Goal: Task Accomplishment & Management: Manage account settings

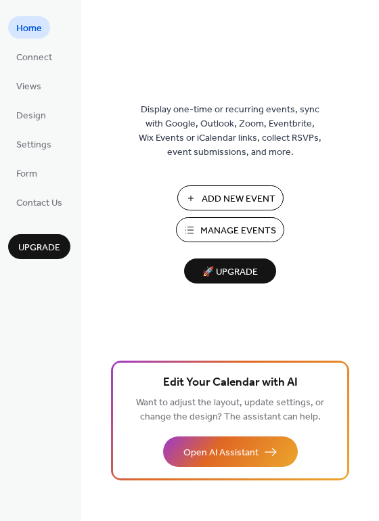
click at [228, 225] on span "Manage Events" at bounding box center [238, 231] width 76 height 14
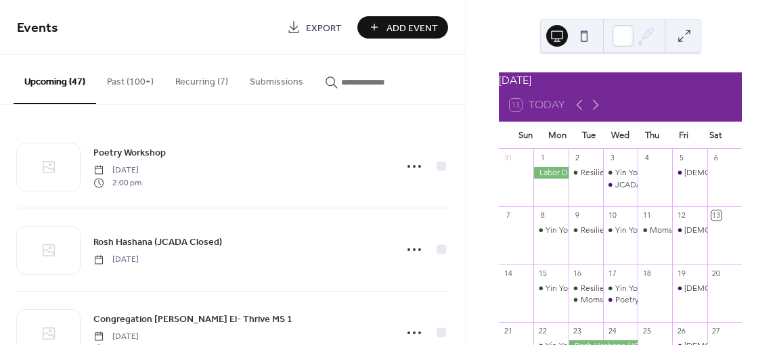
click at [195, 81] on button "Recurring (7)" at bounding box center [201, 79] width 74 height 48
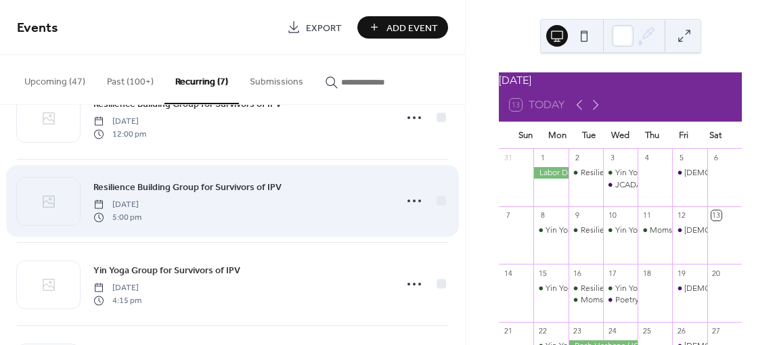
scroll to position [135, 0]
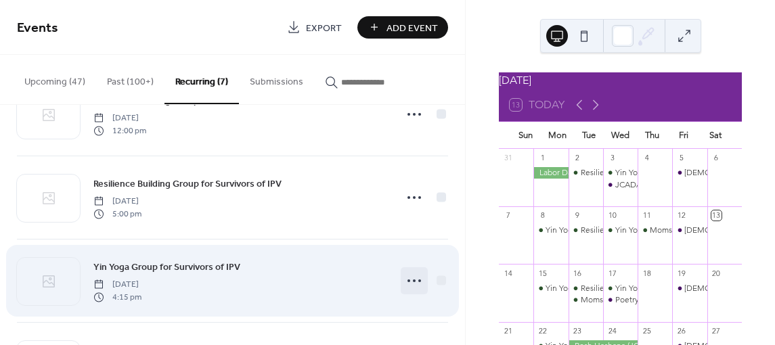
click at [406, 282] on icon at bounding box center [414, 281] width 22 height 22
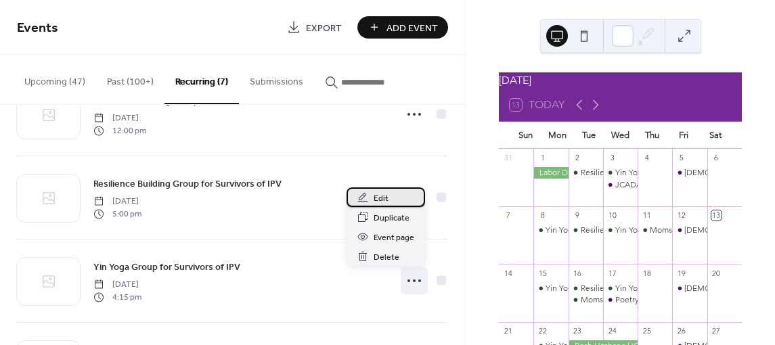
click at [399, 200] on div "Edit" at bounding box center [386, 198] width 79 height 20
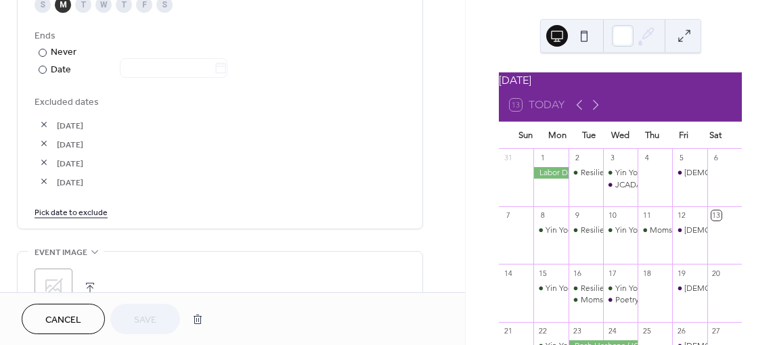
scroll to position [745, 0]
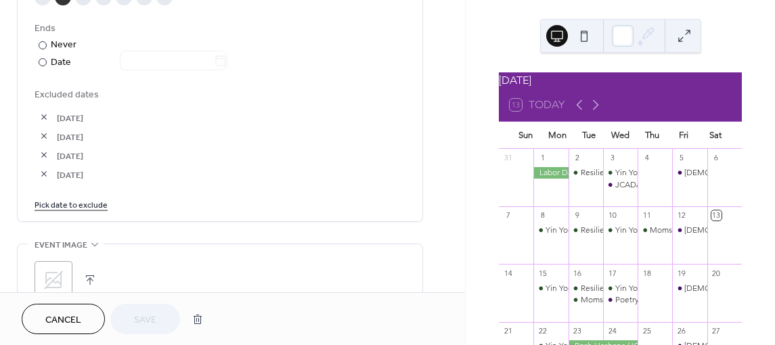
click at [81, 202] on link "Pick date to exclude" at bounding box center [71, 204] width 73 height 14
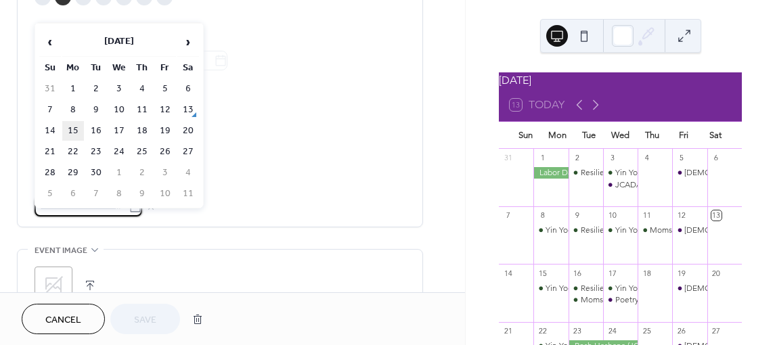
click at [76, 129] on td "15" at bounding box center [73, 131] width 22 height 20
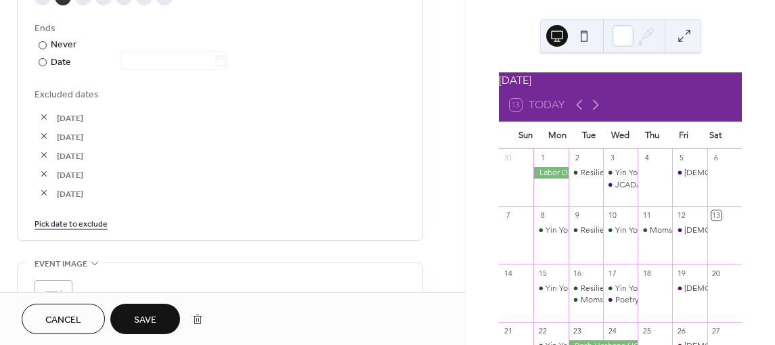
click at [83, 226] on link "Pick date to exclude" at bounding box center [71, 223] width 73 height 14
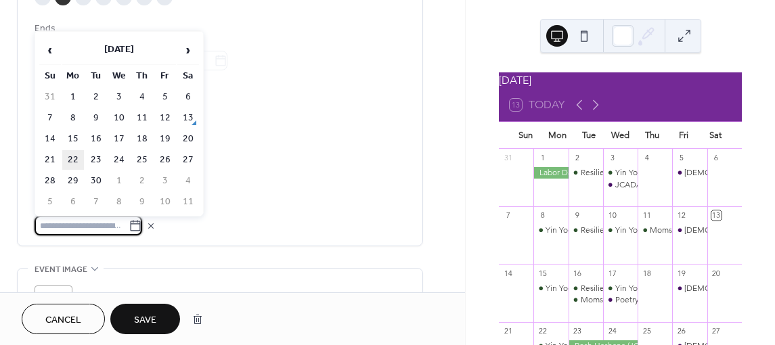
click at [70, 158] on td "22" at bounding box center [73, 160] width 22 height 20
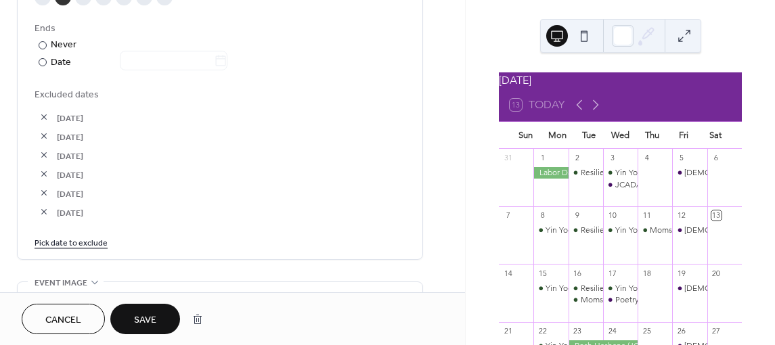
click at [140, 314] on span "Save" at bounding box center [145, 320] width 22 height 14
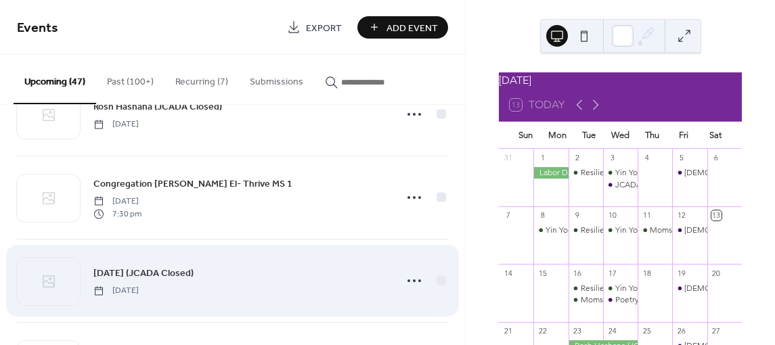
scroll to position [203, 0]
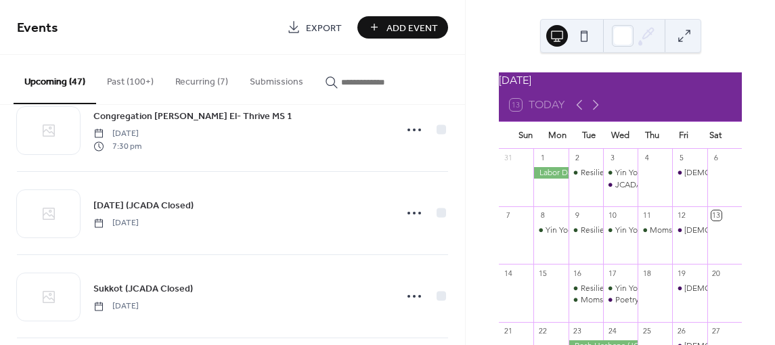
click at [192, 85] on button "Recurring (7)" at bounding box center [201, 79] width 74 height 48
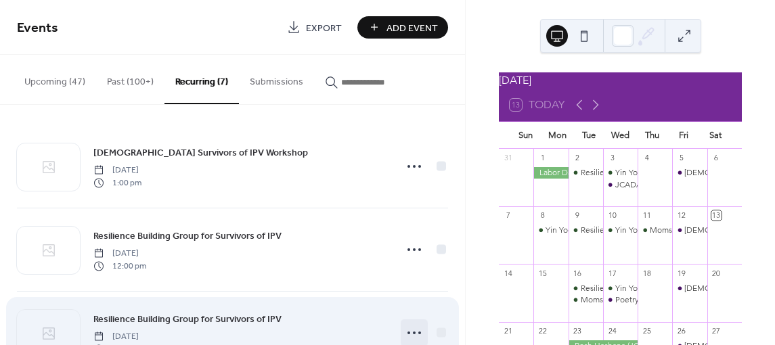
scroll to position [203, 0]
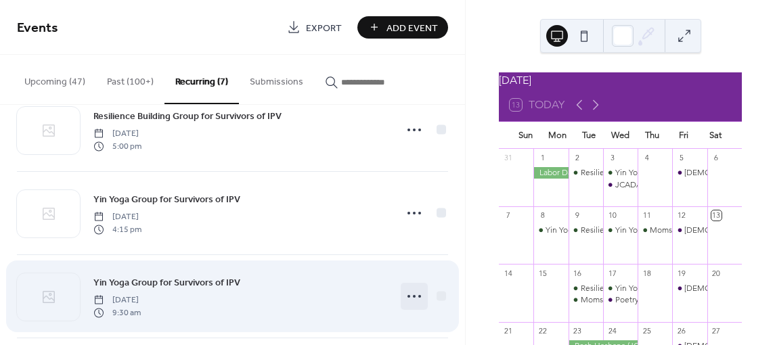
click at [412, 296] on icon at bounding box center [414, 297] width 22 height 22
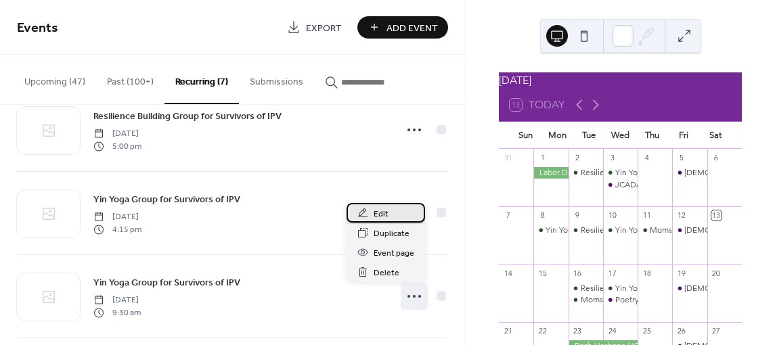
click at [396, 211] on div "Edit" at bounding box center [386, 213] width 79 height 20
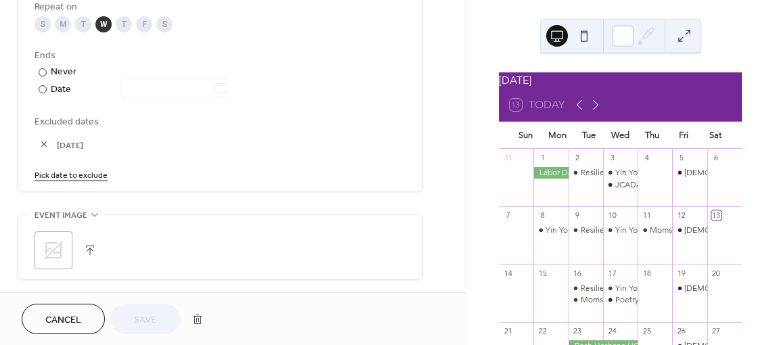
scroll to position [745, 0]
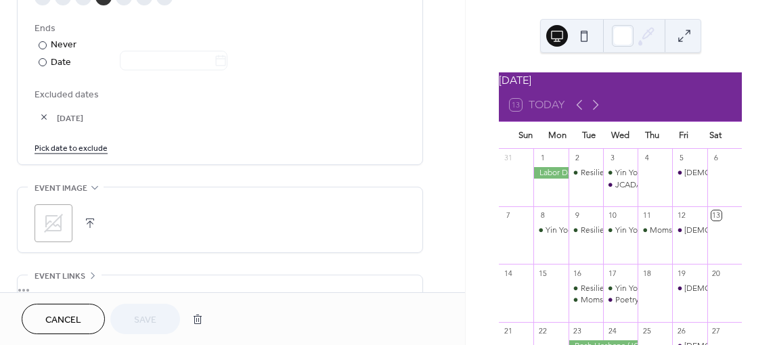
click at [91, 149] on link "Pick date to exclude" at bounding box center [71, 147] width 73 height 14
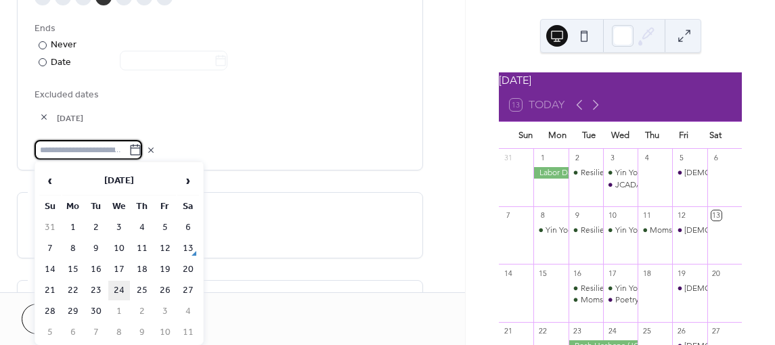
click at [123, 288] on td "24" at bounding box center [119, 291] width 22 height 20
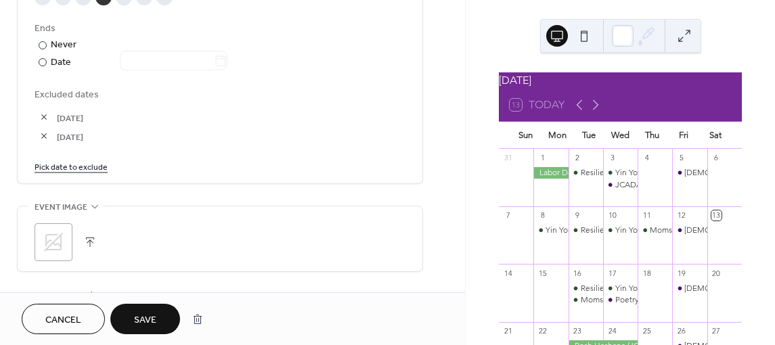
click at [155, 316] on span "Save" at bounding box center [145, 320] width 22 height 14
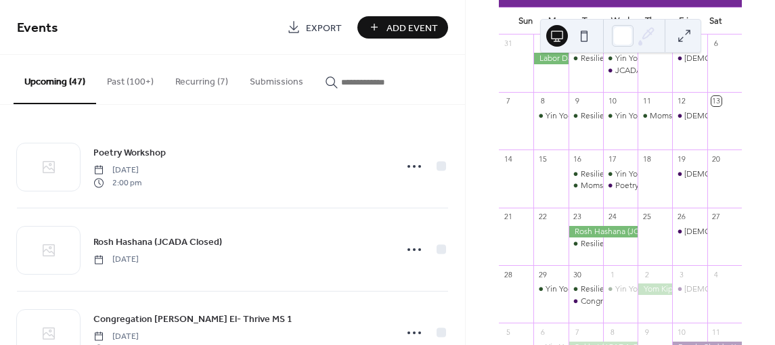
scroll to position [135, 0]
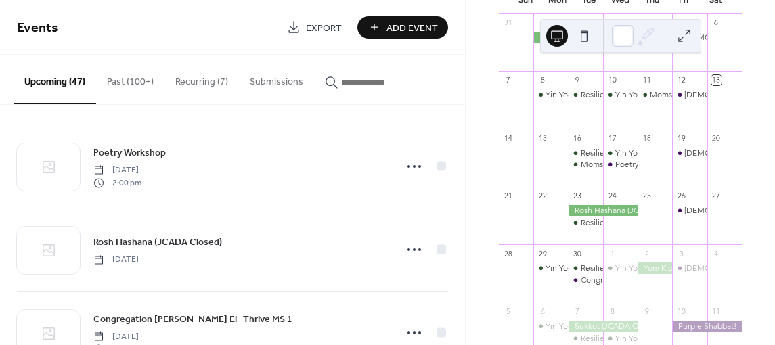
click at [204, 80] on button "Recurring (7)" at bounding box center [201, 79] width 74 height 48
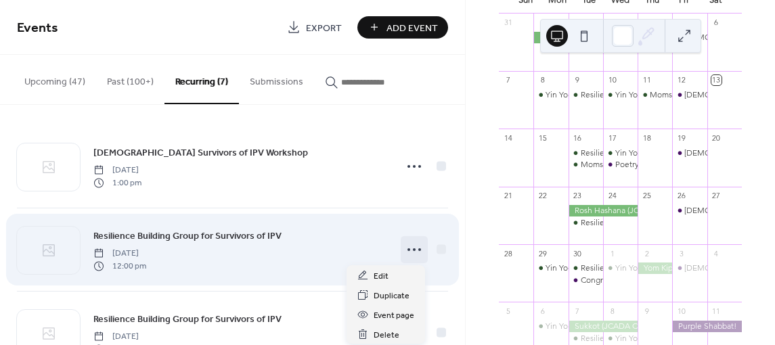
click at [412, 246] on icon at bounding box center [414, 250] width 22 height 22
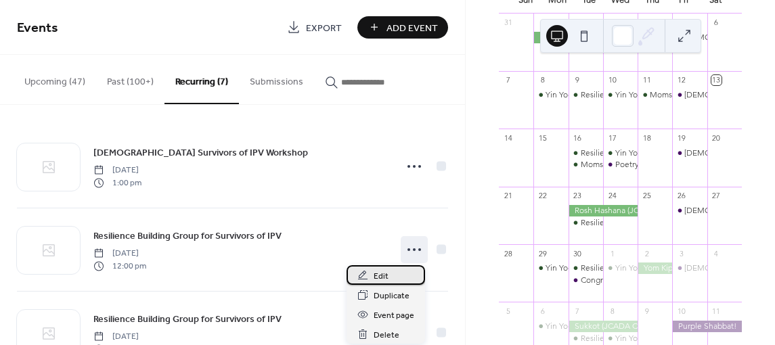
click at [391, 270] on div "Edit" at bounding box center [386, 275] width 79 height 20
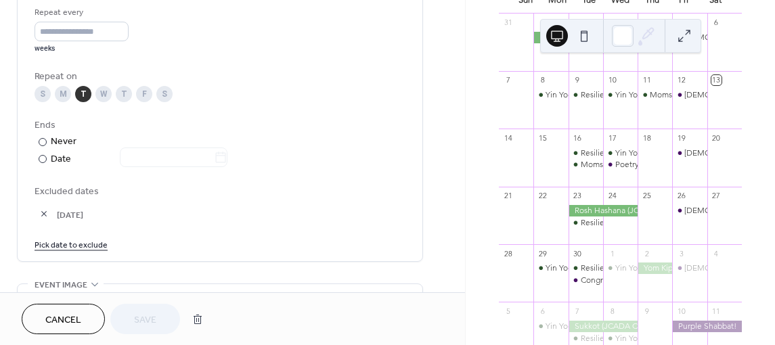
scroll to position [677, 0]
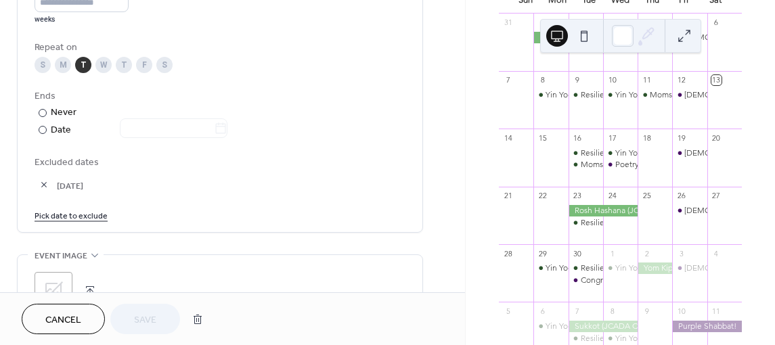
click at [84, 214] on link "Pick date to exclude" at bounding box center [71, 215] width 73 height 14
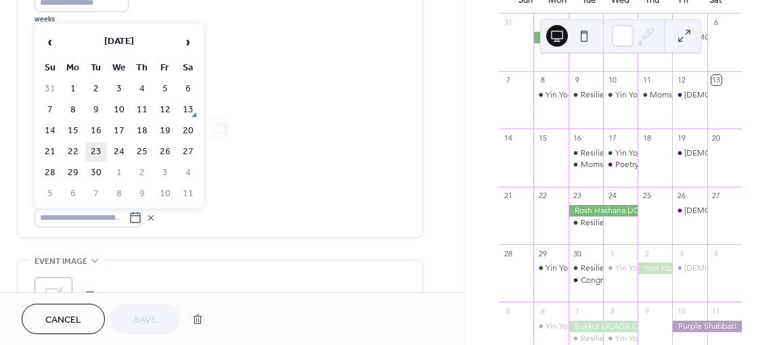
click at [98, 149] on td "23" at bounding box center [96, 152] width 22 height 20
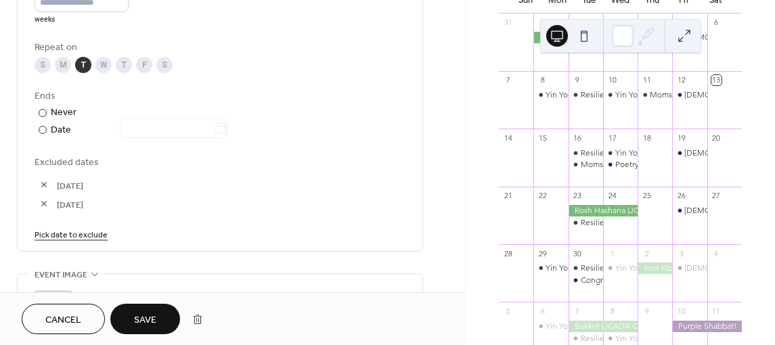
click at [148, 324] on span "Save" at bounding box center [145, 320] width 22 height 14
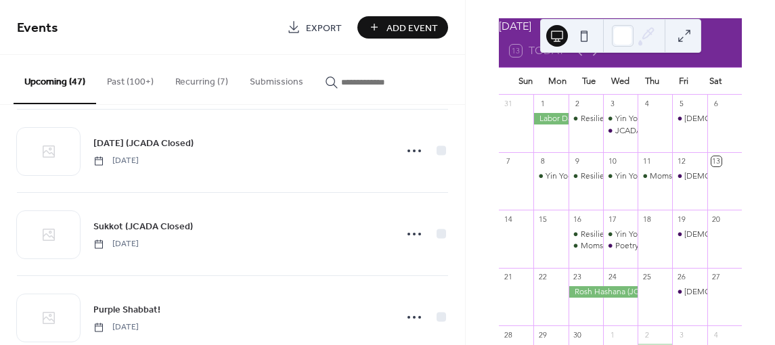
scroll to position [271, 0]
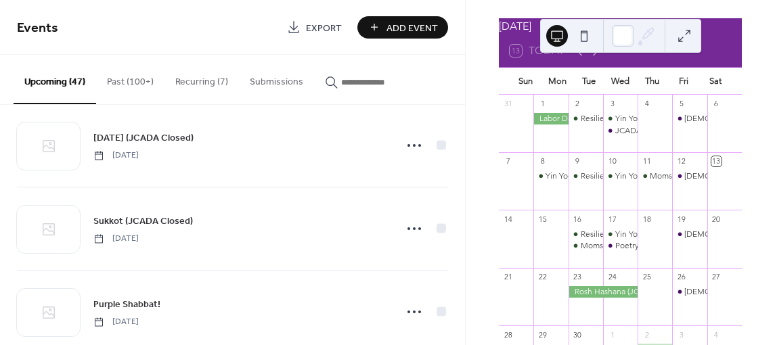
click at [79, 83] on button "Upcoming (47)" at bounding box center [55, 79] width 83 height 49
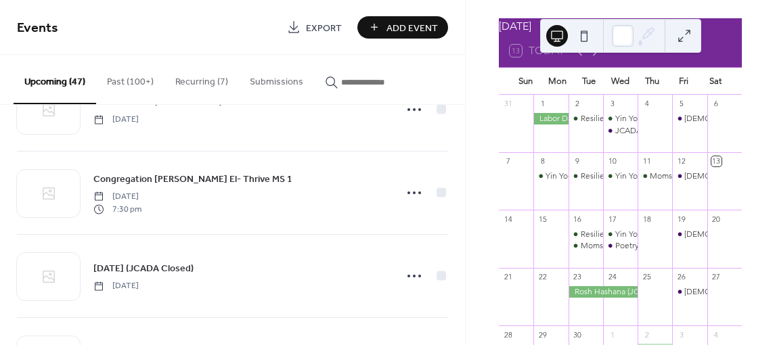
scroll to position [135, 0]
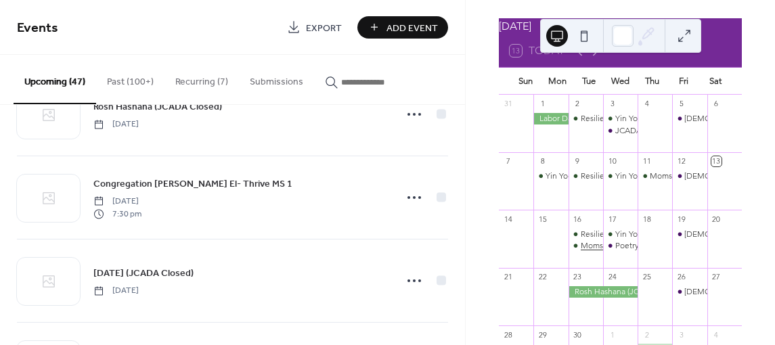
click at [590, 252] on div "Moms dealing with IPV Workshop" at bounding box center [641, 246] width 120 height 12
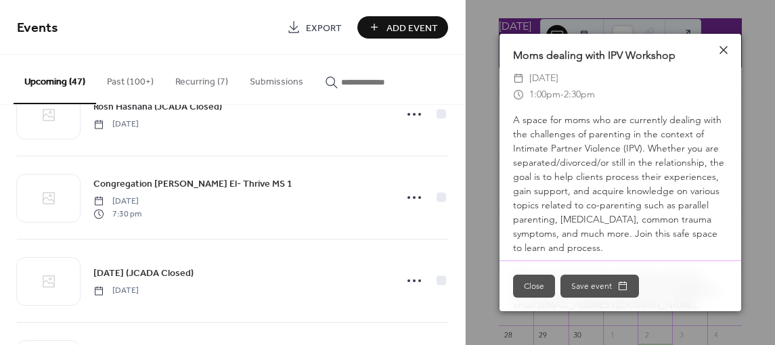
click at [725, 46] on icon at bounding box center [724, 50] width 16 height 16
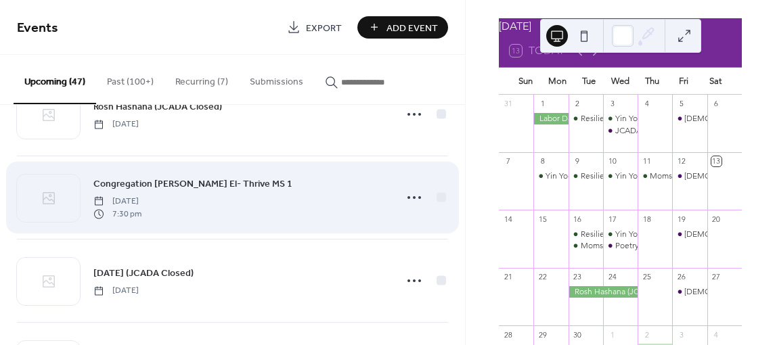
scroll to position [0, 0]
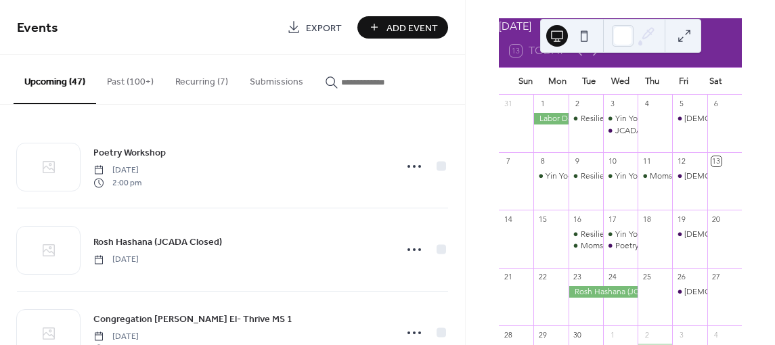
click at [135, 81] on button "Past (100+)" at bounding box center [130, 79] width 68 height 48
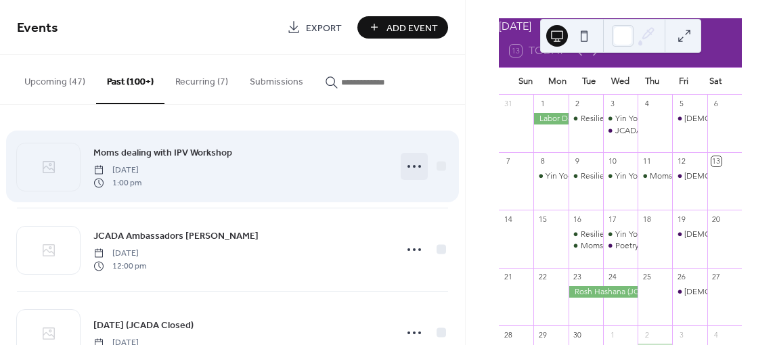
click at [414, 169] on icon at bounding box center [414, 167] width 22 height 22
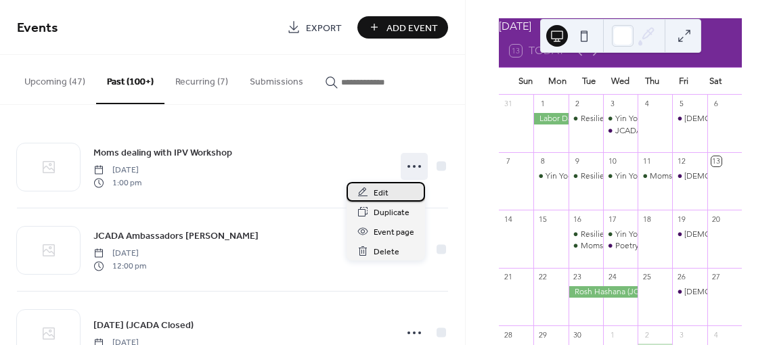
click at [404, 188] on div "Edit" at bounding box center [386, 192] width 79 height 20
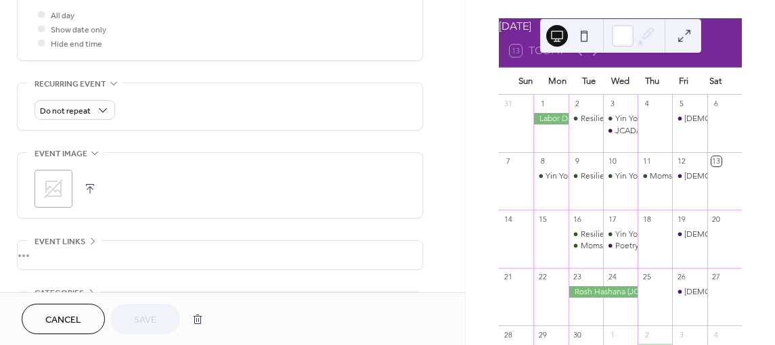
scroll to position [473, 0]
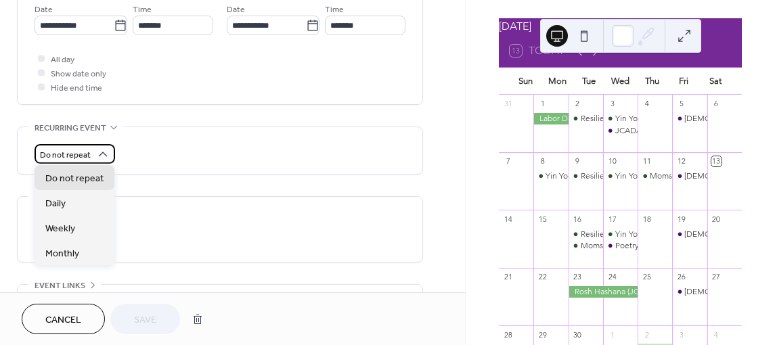
click at [87, 150] on span "Do not repeat" at bounding box center [65, 156] width 51 height 16
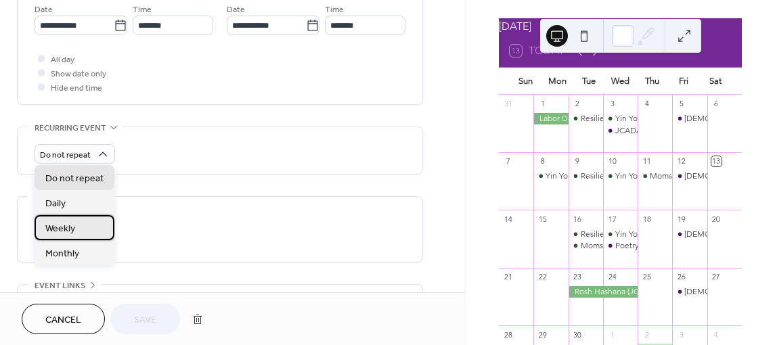
click at [82, 226] on div "Weekly" at bounding box center [75, 227] width 80 height 25
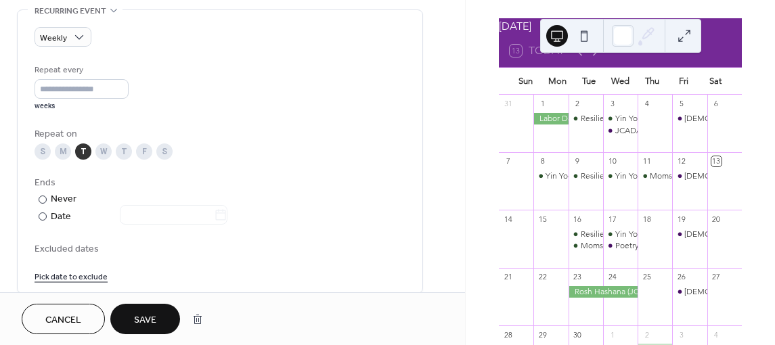
scroll to position [609, 0]
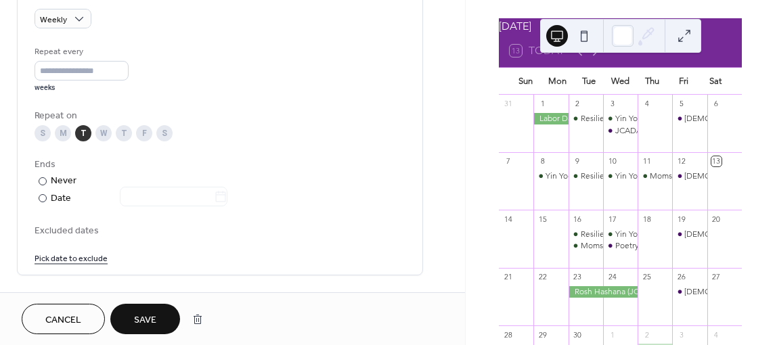
click at [120, 135] on div "T" at bounding box center [124, 133] width 16 height 16
click at [72, 130] on div "S M T W T F S" at bounding box center [220, 133] width 371 height 16
click at [81, 131] on div "T" at bounding box center [83, 133] width 16 height 16
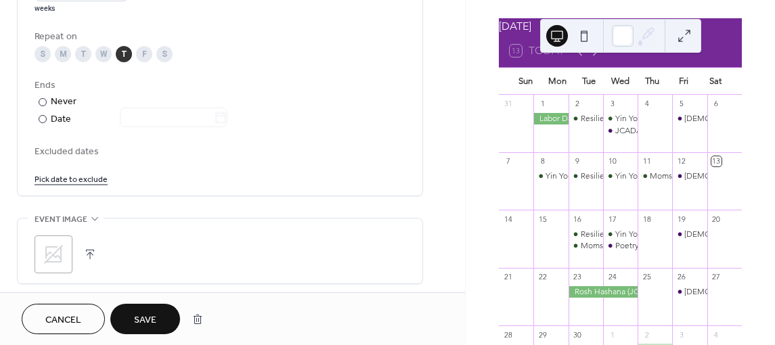
scroll to position [676, 0]
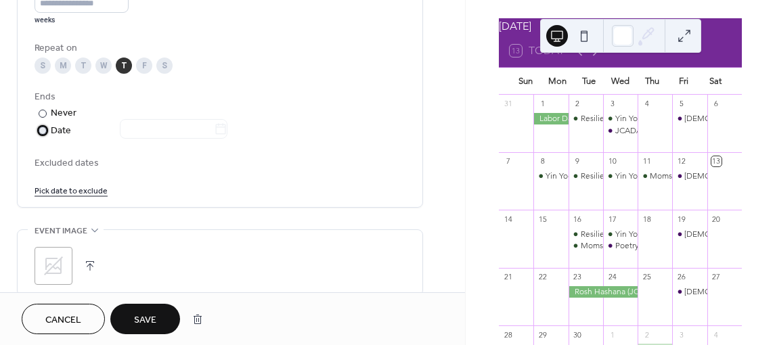
click at [227, 131] on div at bounding box center [166, 130] width 124 height 18
click at [227, 130] on icon at bounding box center [221, 130] width 14 height 14
click at [214, 130] on input "text" at bounding box center [167, 129] width 94 height 20
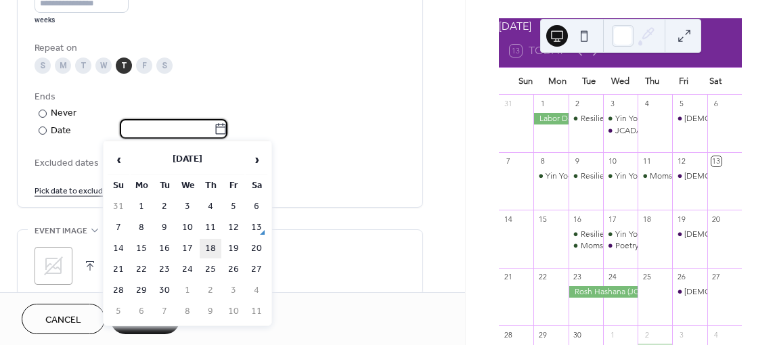
click at [211, 248] on td "18" at bounding box center [211, 249] width 22 height 20
type input "**********"
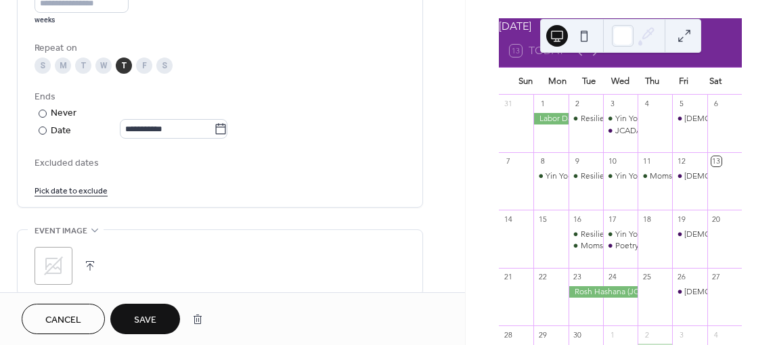
click at [135, 317] on span "Save" at bounding box center [145, 320] width 22 height 14
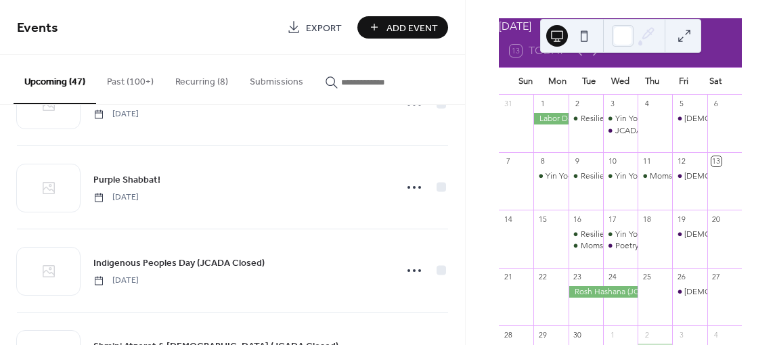
scroll to position [406, 0]
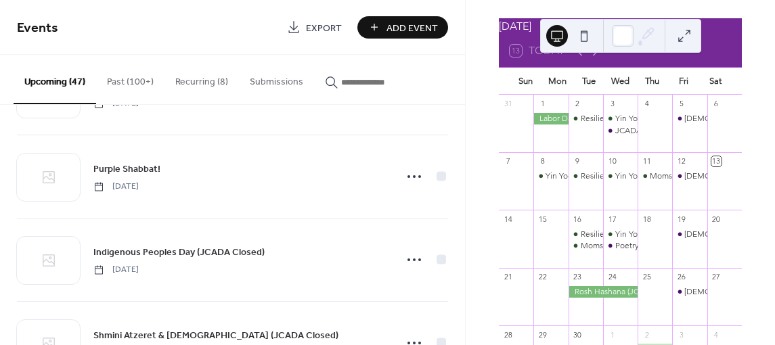
click at [185, 83] on button "Recurring (8)" at bounding box center [201, 79] width 74 height 48
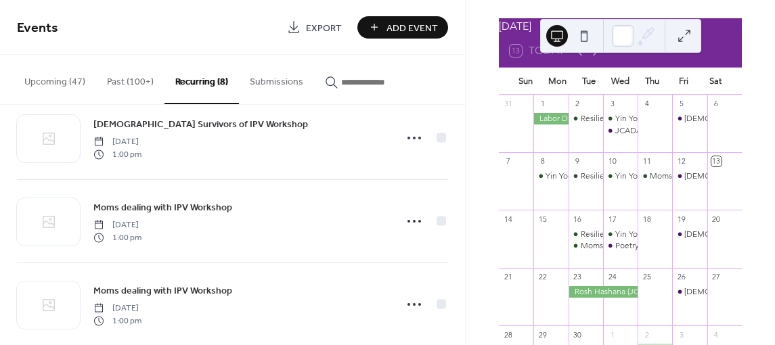
scroll to position [463, 0]
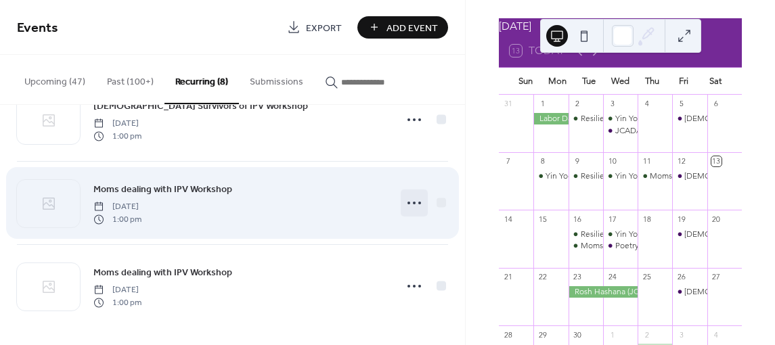
click at [408, 201] on icon at bounding box center [414, 203] width 22 height 22
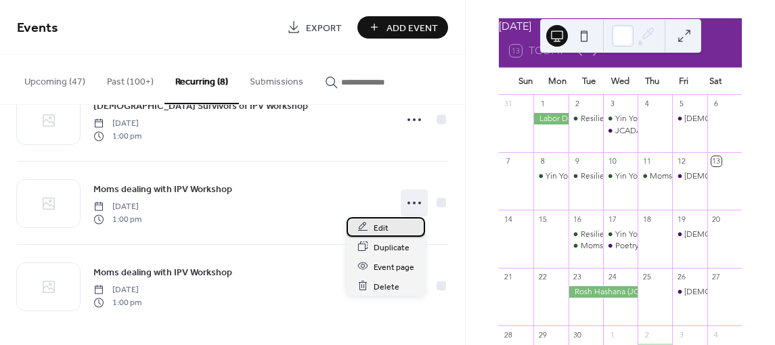
click at [393, 229] on div "Edit" at bounding box center [386, 227] width 79 height 20
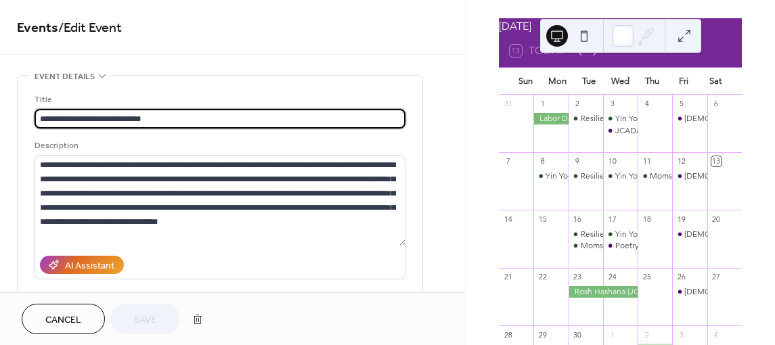
type input "**********"
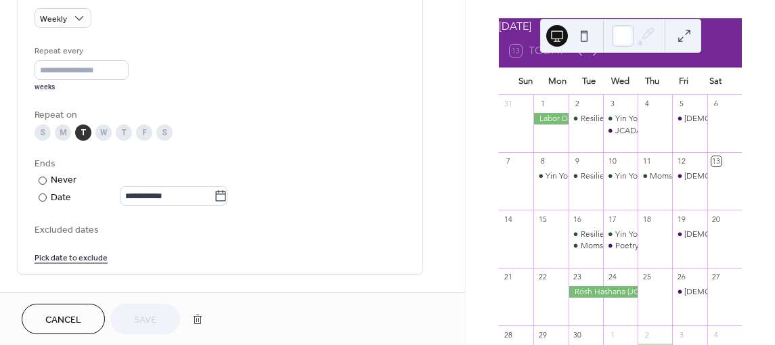
scroll to position [542, 0]
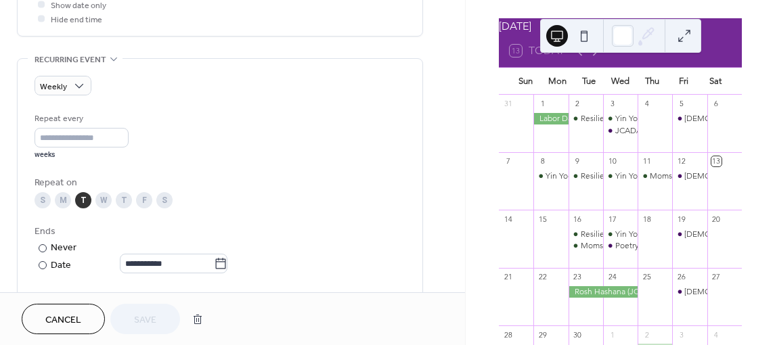
click at [124, 199] on div "T" at bounding box center [124, 200] width 16 height 16
click at [83, 198] on div "T" at bounding box center [83, 200] width 16 height 16
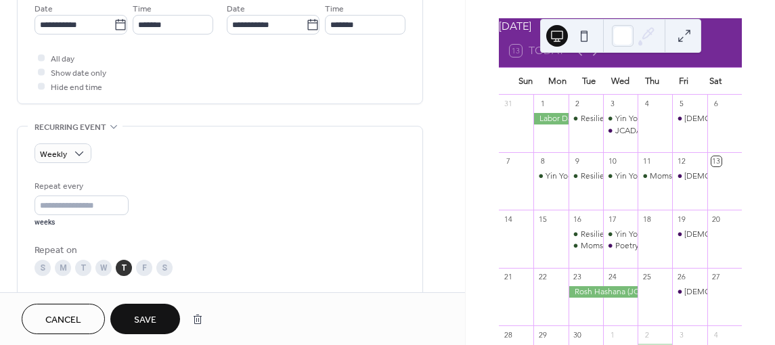
scroll to position [406, 0]
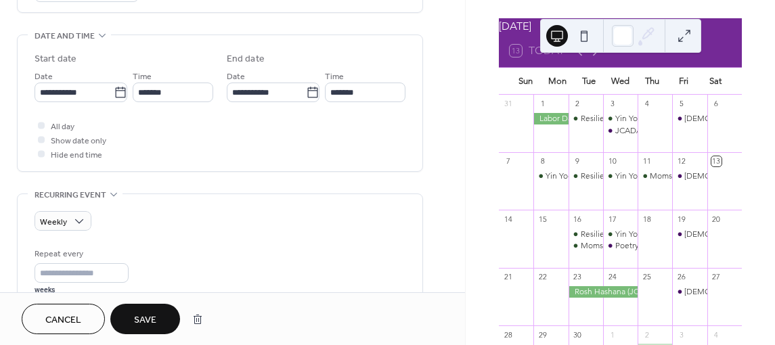
click at [146, 313] on span "Save" at bounding box center [145, 320] width 22 height 14
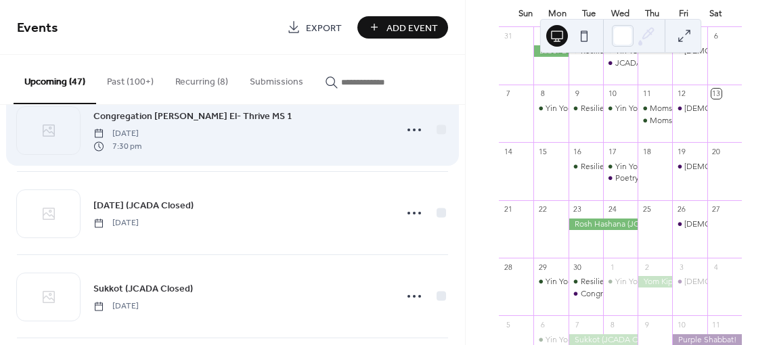
scroll to position [135, 0]
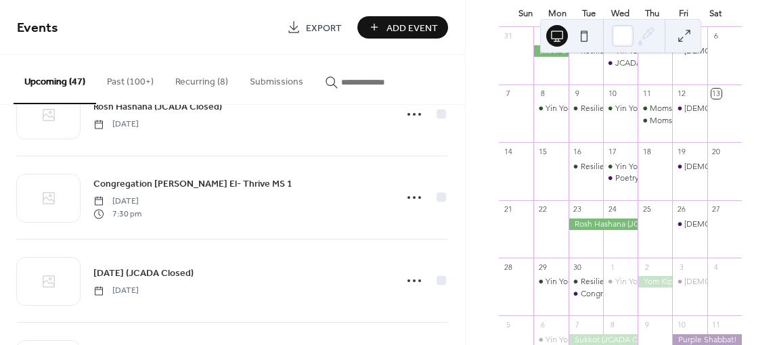
click at [202, 77] on button "Recurring (8)" at bounding box center [201, 79] width 74 height 48
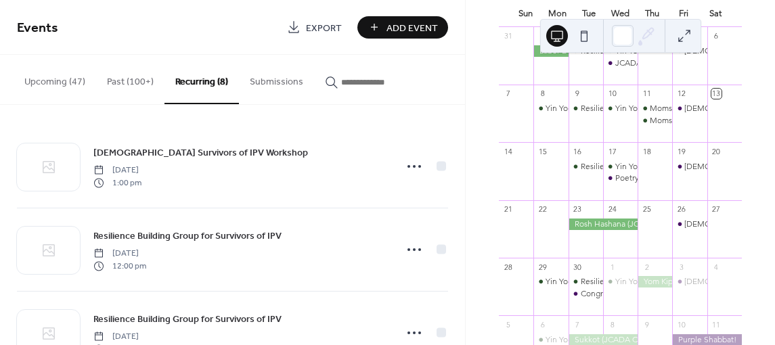
scroll to position [463, 0]
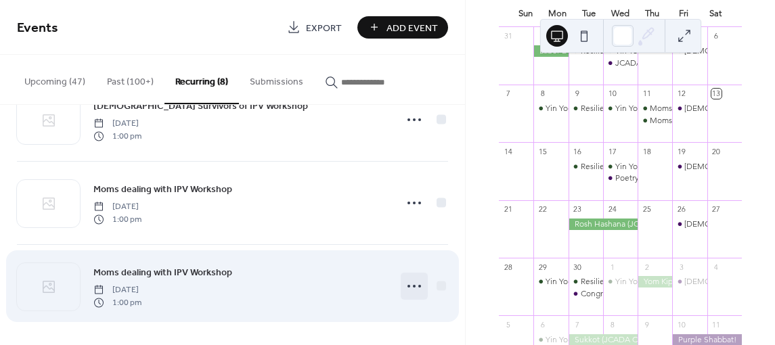
click at [404, 282] on icon at bounding box center [414, 287] width 22 height 22
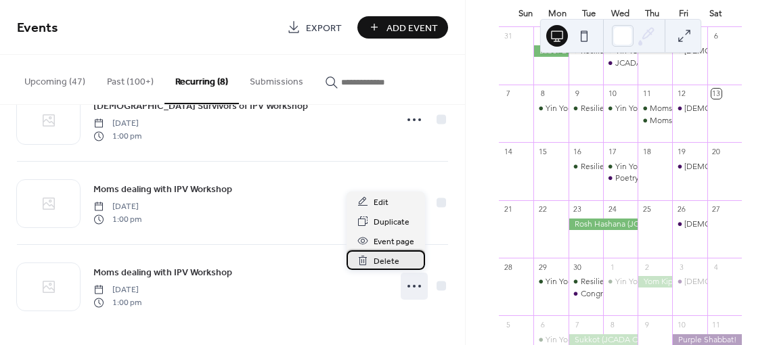
click at [387, 265] on span "Delete" at bounding box center [387, 262] width 26 height 14
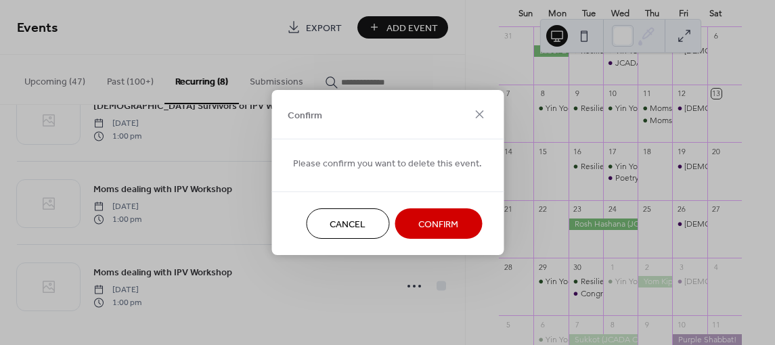
click at [454, 229] on span "Confirm" at bounding box center [438, 225] width 40 height 14
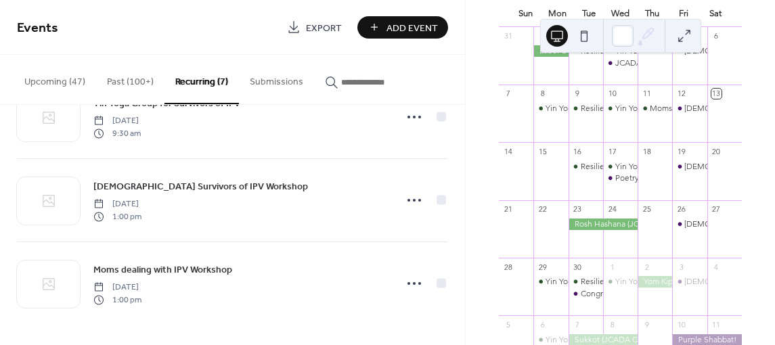
scroll to position [380, 0]
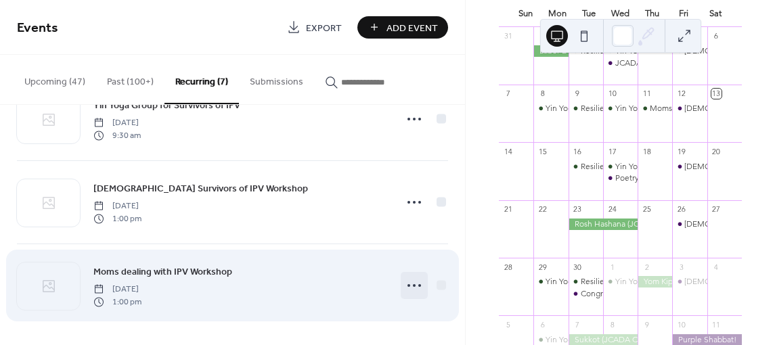
click at [408, 282] on icon at bounding box center [414, 286] width 22 height 22
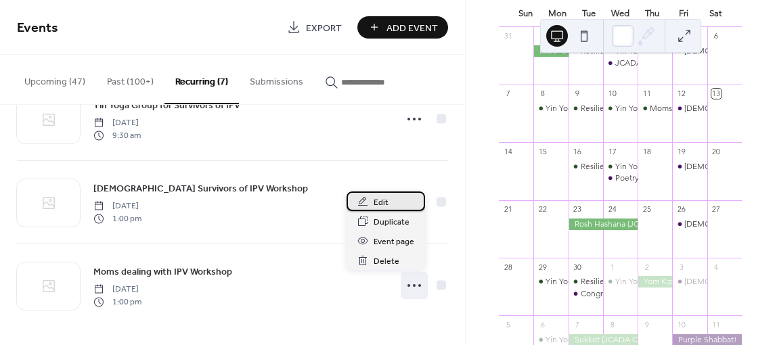
click at [384, 206] on span "Edit" at bounding box center [381, 203] width 15 height 14
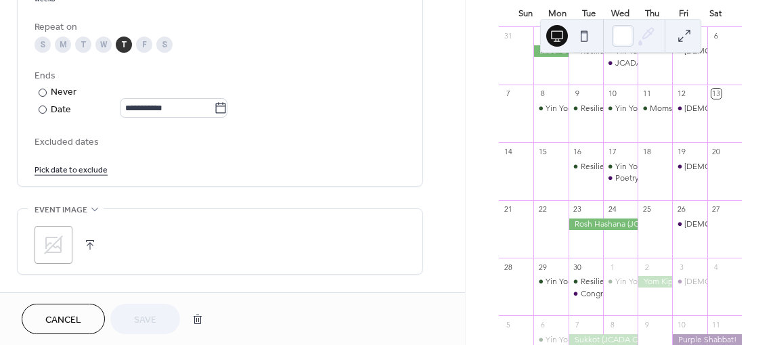
scroll to position [677, 0]
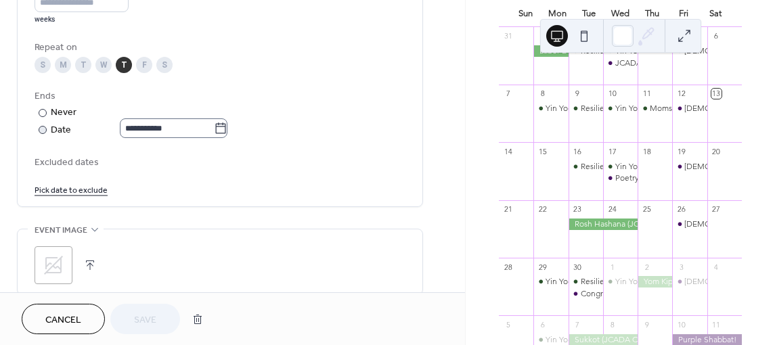
click at [226, 128] on icon at bounding box center [221, 128] width 10 height 11
click at [214, 128] on input "**********" at bounding box center [167, 128] width 94 height 20
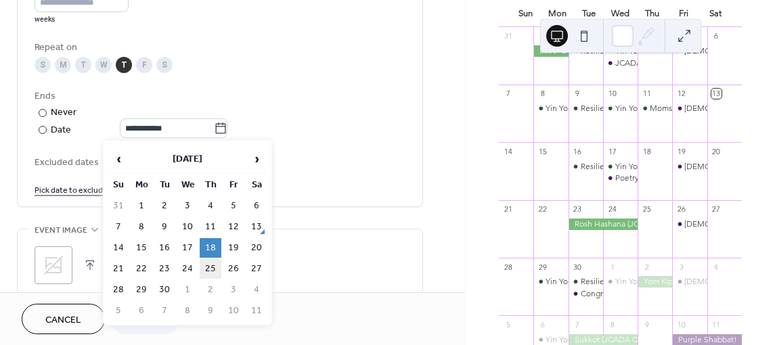
click at [211, 267] on td "25" at bounding box center [211, 269] width 22 height 20
type input "**********"
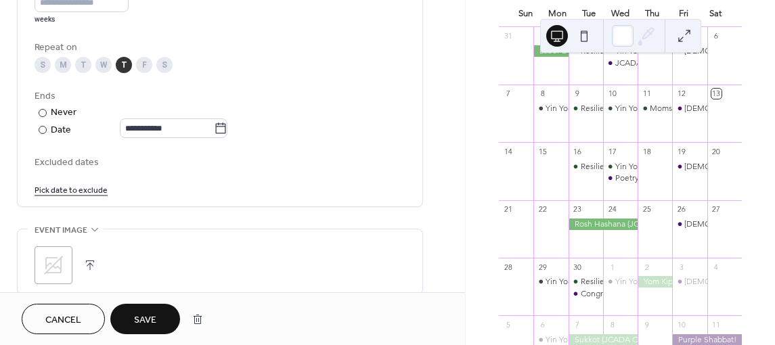
click at [58, 178] on div "Excluded dates Pick date to exclude" at bounding box center [220, 175] width 371 height 42
click at [54, 188] on link "Pick date to exclude" at bounding box center [71, 189] width 73 height 14
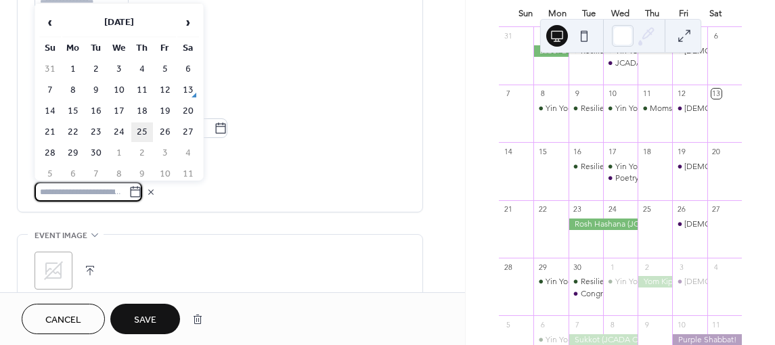
click at [142, 137] on td "25" at bounding box center [142, 133] width 22 height 20
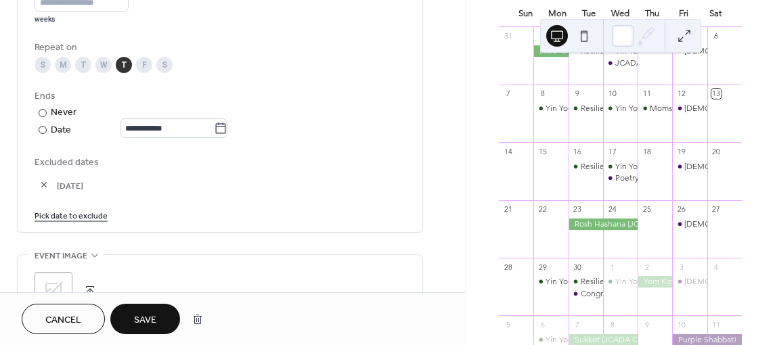
click at [155, 317] on span "Save" at bounding box center [145, 320] width 22 height 14
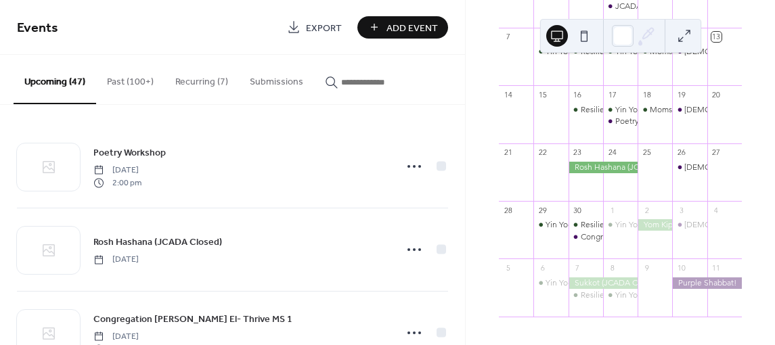
scroll to position [190, 0]
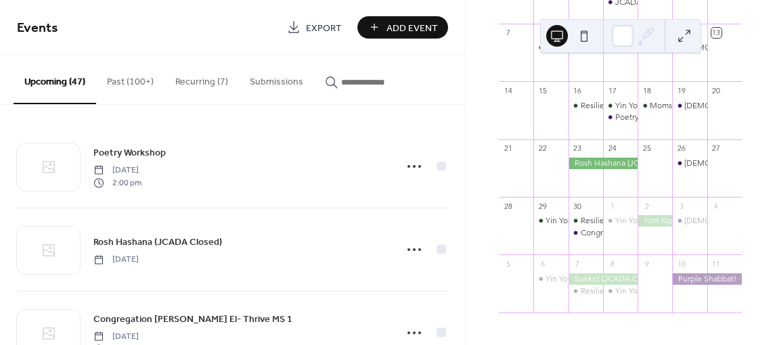
click at [192, 79] on button "Recurring (7)" at bounding box center [201, 79] width 74 height 48
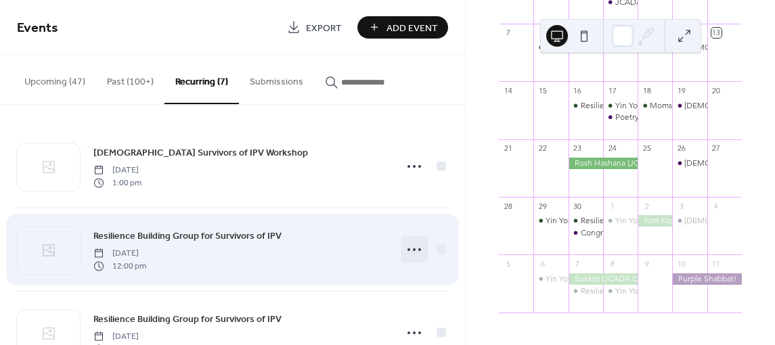
click at [410, 252] on icon at bounding box center [414, 250] width 22 height 22
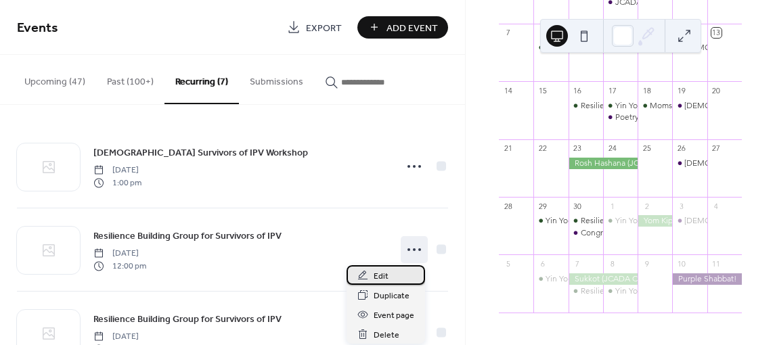
click at [389, 276] on div "Edit" at bounding box center [386, 275] width 79 height 20
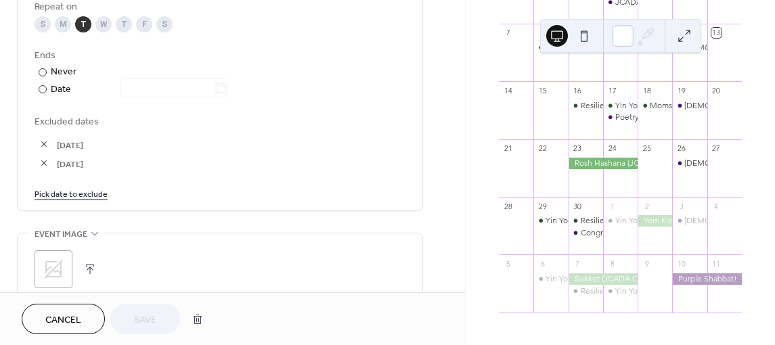
scroll to position [745, 0]
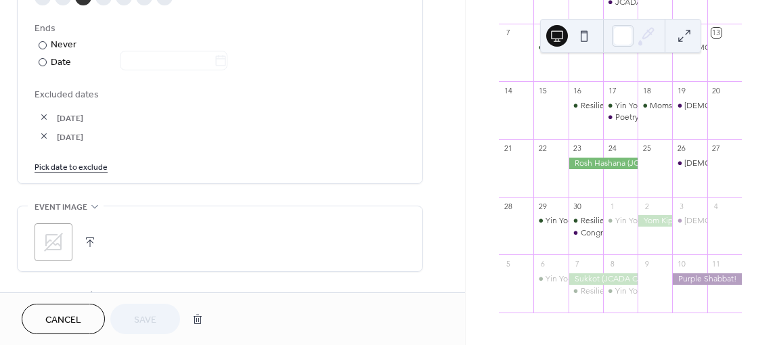
click at [83, 167] on link "Pick date to exclude" at bounding box center [71, 166] width 73 height 14
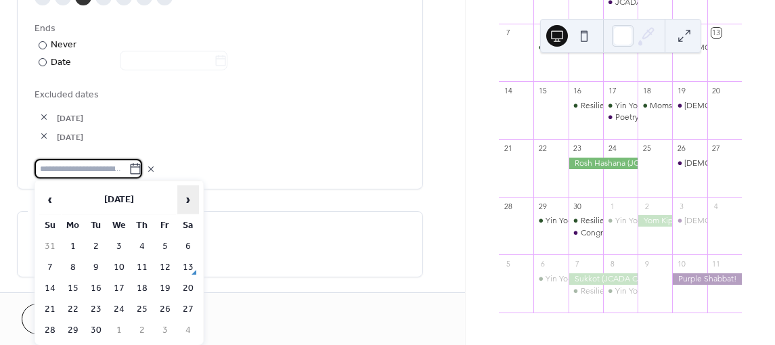
click at [190, 200] on span "›" at bounding box center [188, 199] width 20 height 27
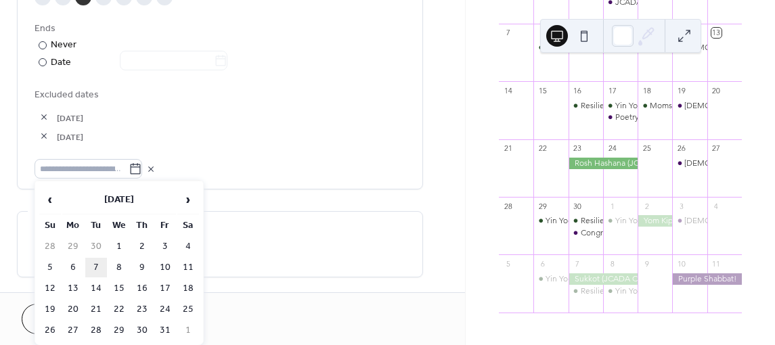
click at [100, 268] on td "7" at bounding box center [96, 268] width 22 height 20
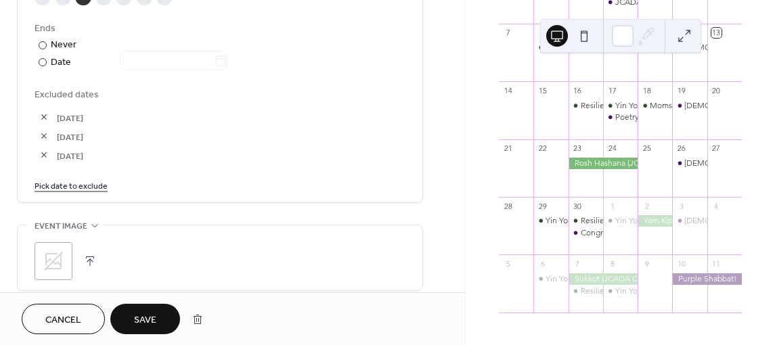
click at [150, 324] on span "Save" at bounding box center [145, 320] width 22 height 14
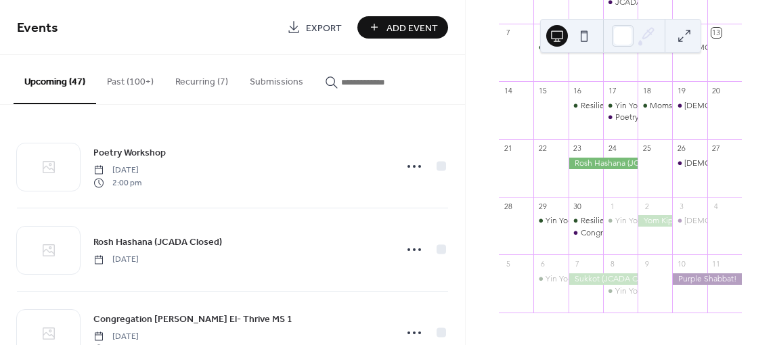
click at [208, 84] on button "Recurring (7)" at bounding box center [201, 79] width 74 height 48
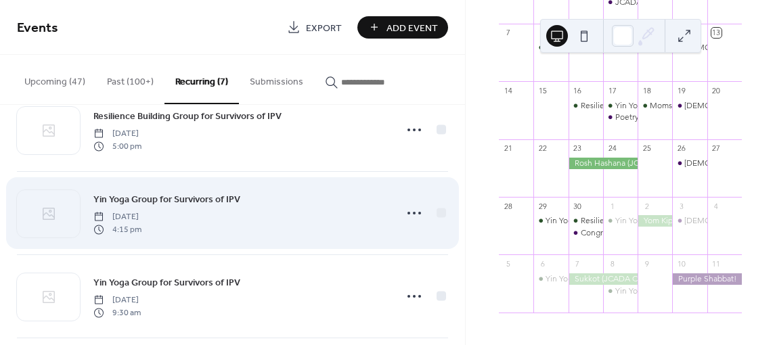
scroll to position [271, 0]
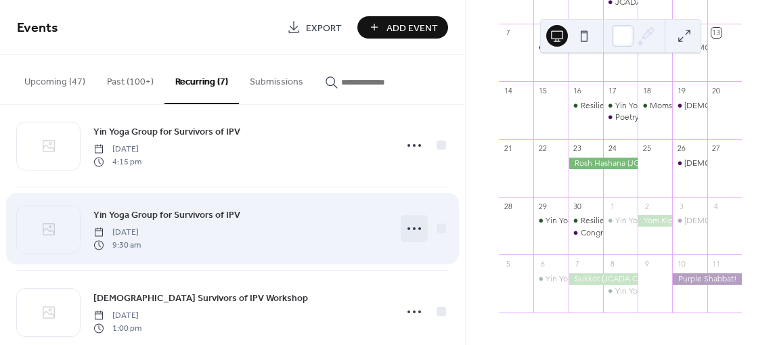
click at [407, 223] on icon at bounding box center [414, 229] width 22 height 22
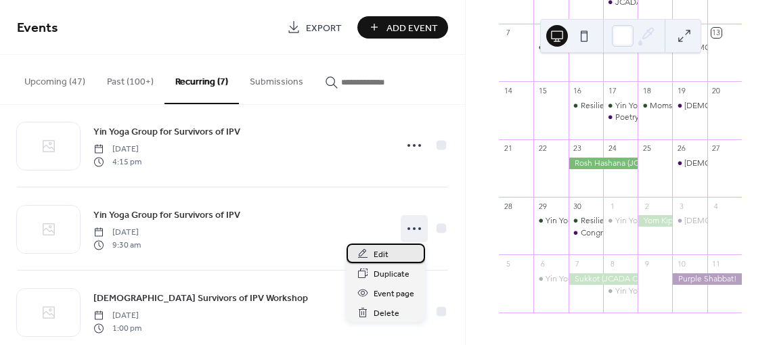
click at [395, 259] on div "Edit" at bounding box center [386, 254] width 79 height 20
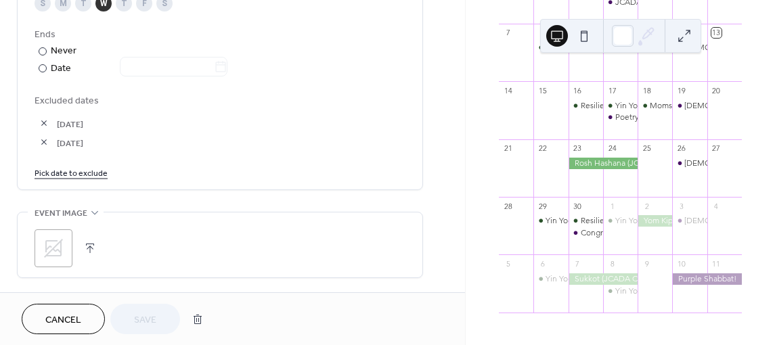
scroll to position [745, 0]
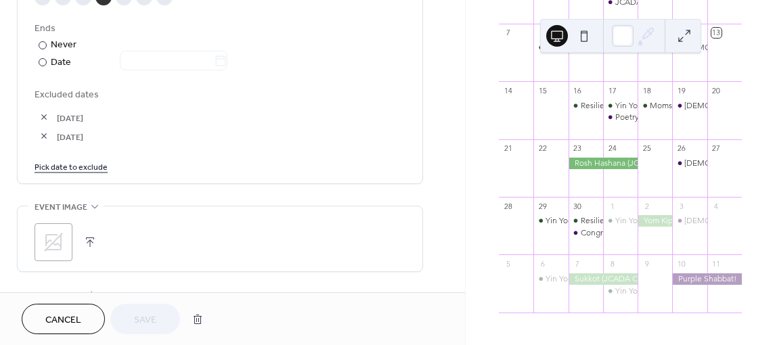
click at [73, 164] on link "Pick date to exclude" at bounding box center [71, 166] width 73 height 14
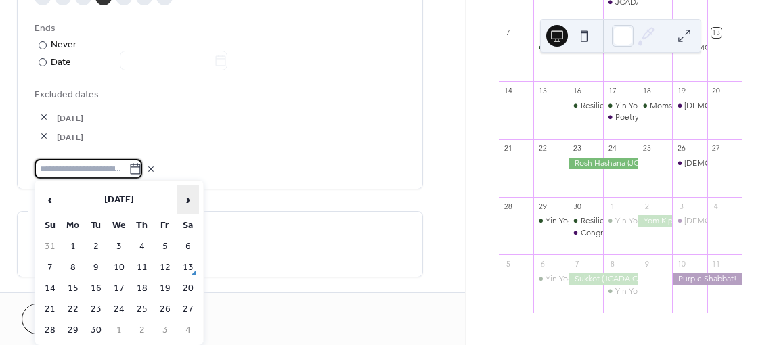
click at [190, 194] on span "›" at bounding box center [188, 199] width 20 height 27
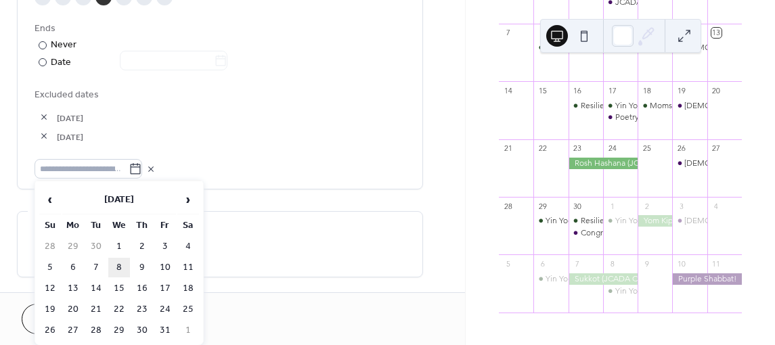
click at [112, 264] on td "8" at bounding box center [119, 268] width 22 height 20
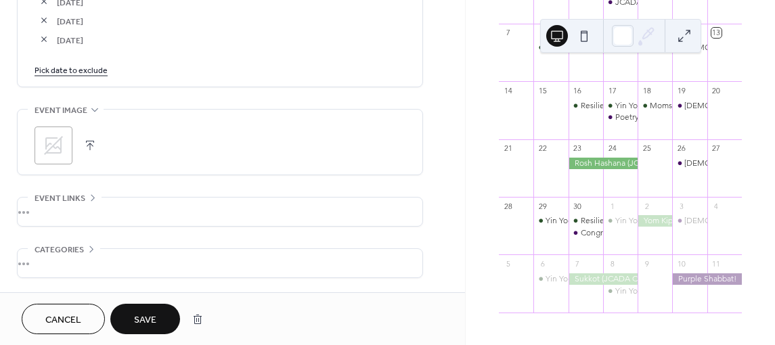
scroll to position [880, 0]
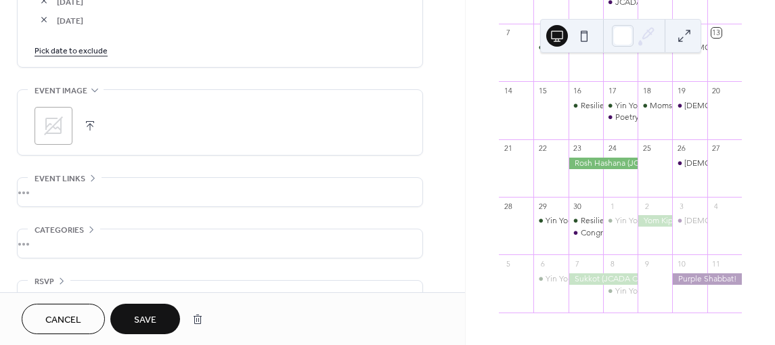
click at [147, 320] on span "Save" at bounding box center [145, 320] width 22 height 14
